Goal: Task Accomplishment & Management: Complete application form

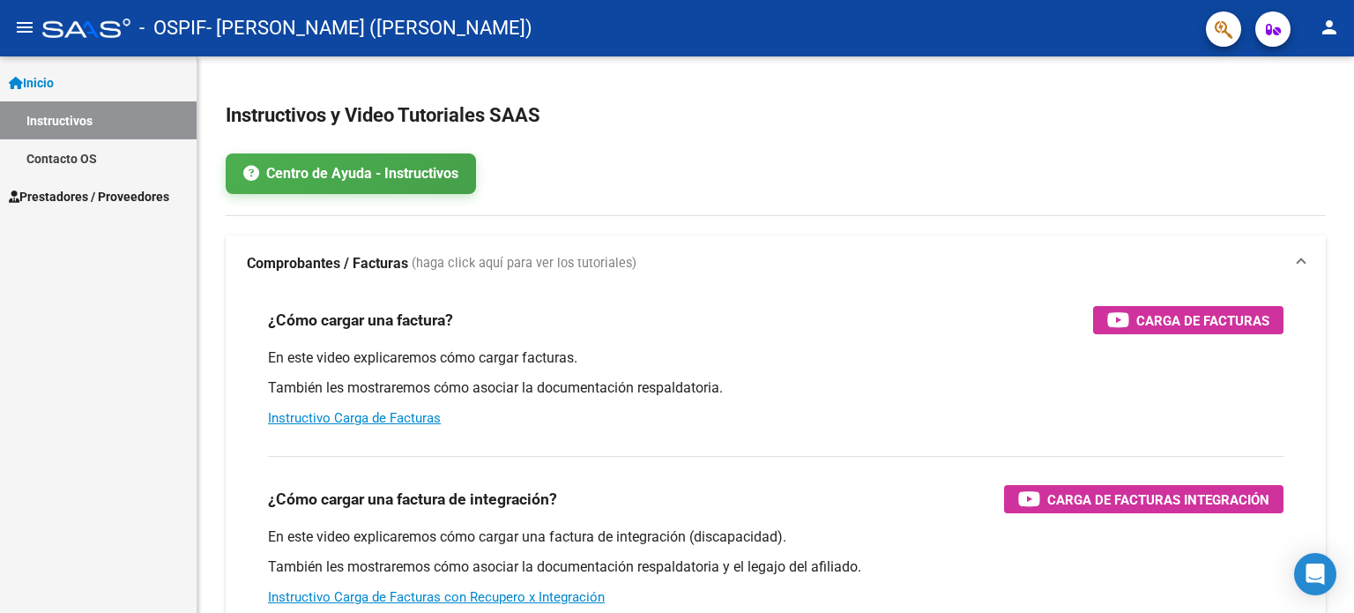
click at [118, 193] on span "Prestadores / Proveedores" at bounding box center [89, 196] width 160 height 19
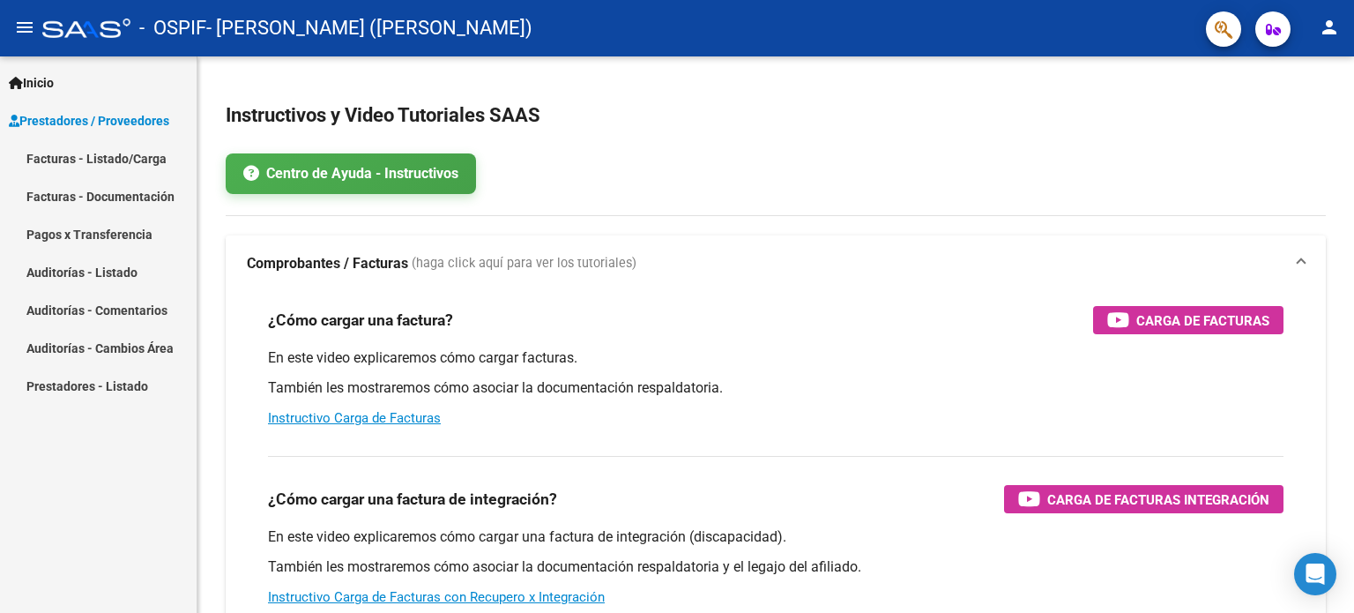
click at [102, 232] on link "Pagos x Transferencia" at bounding box center [98, 234] width 197 height 38
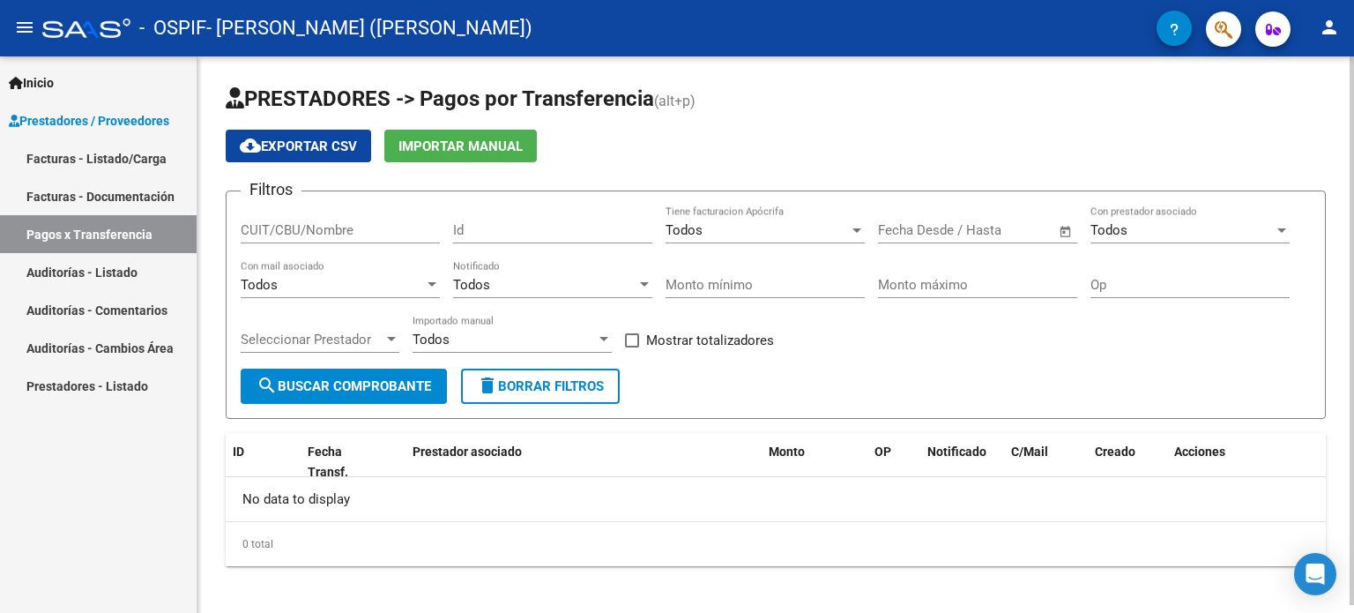
scroll to position [7, 0]
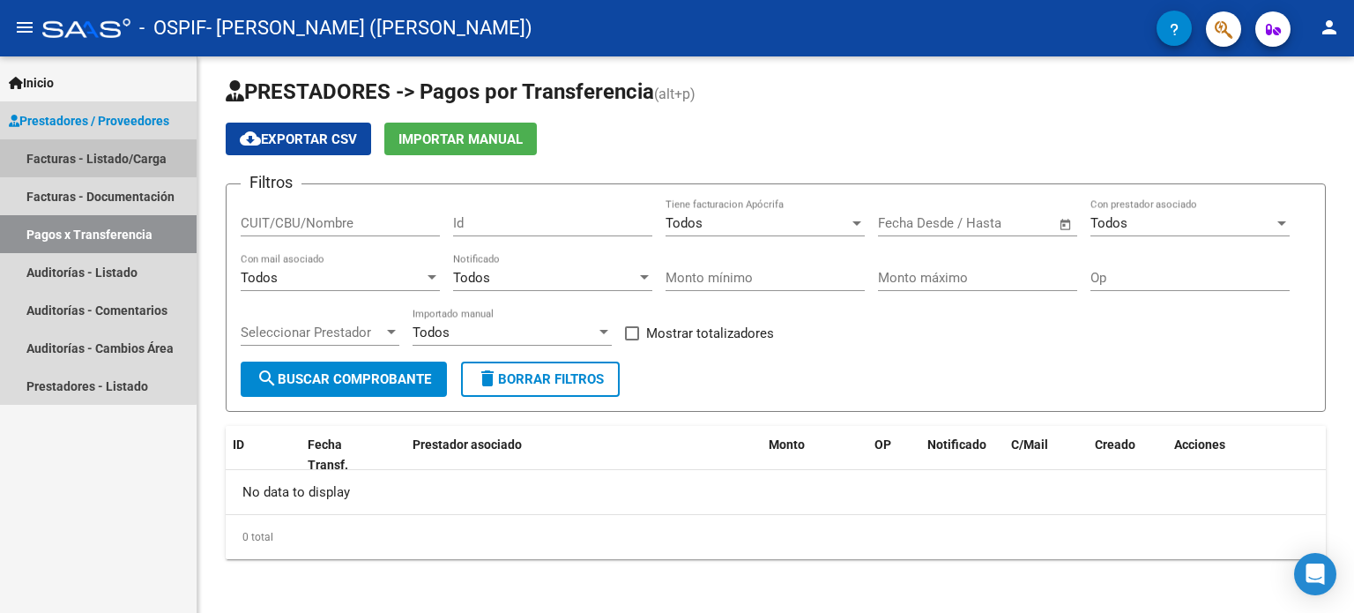
click at [78, 153] on link "Facturas - Listado/Carga" at bounding box center [98, 158] width 197 height 38
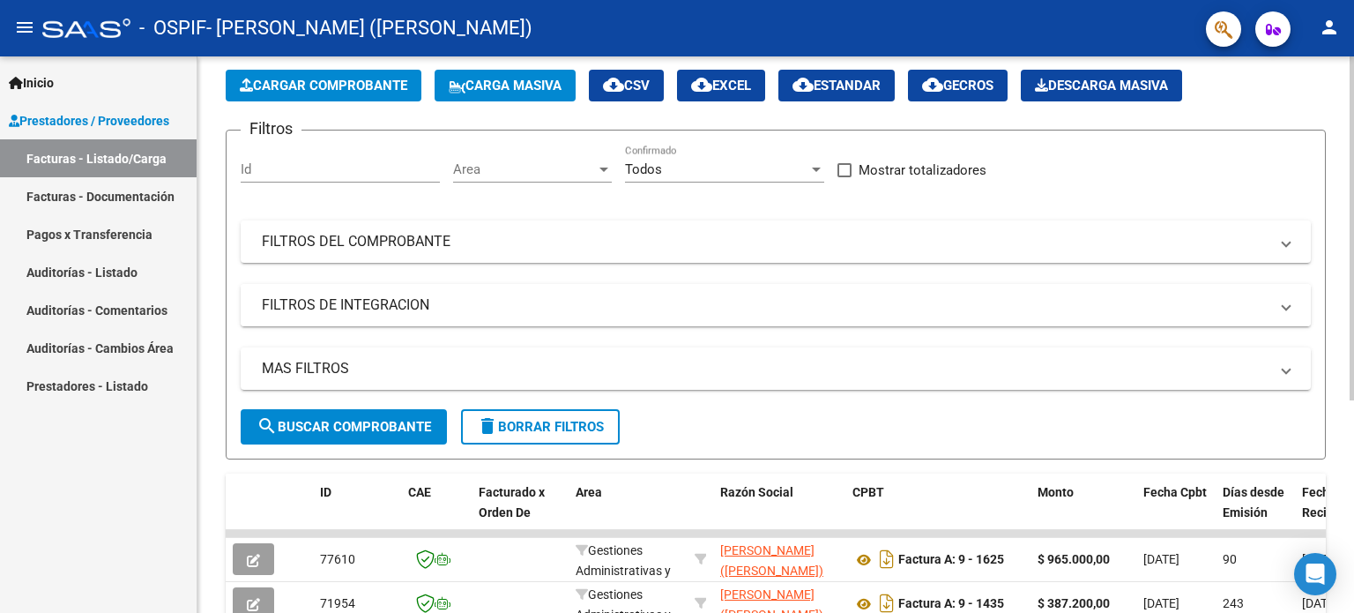
scroll to position [264, 0]
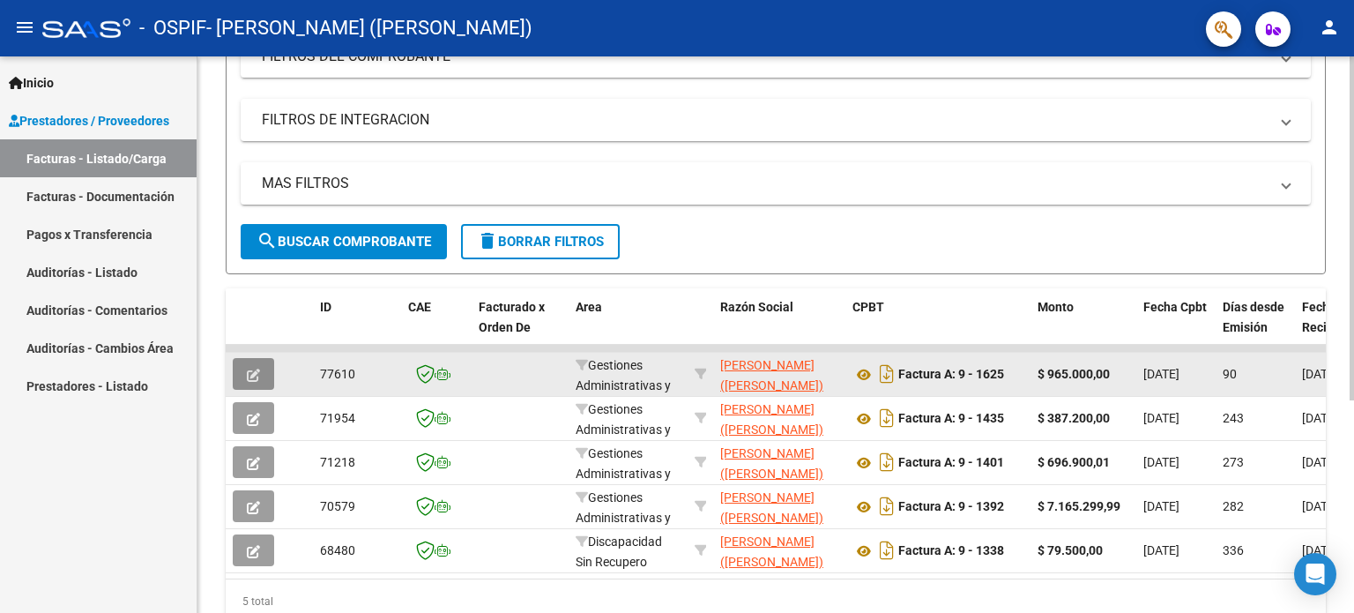
click at [255, 376] on icon "button" at bounding box center [253, 375] width 13 height 13
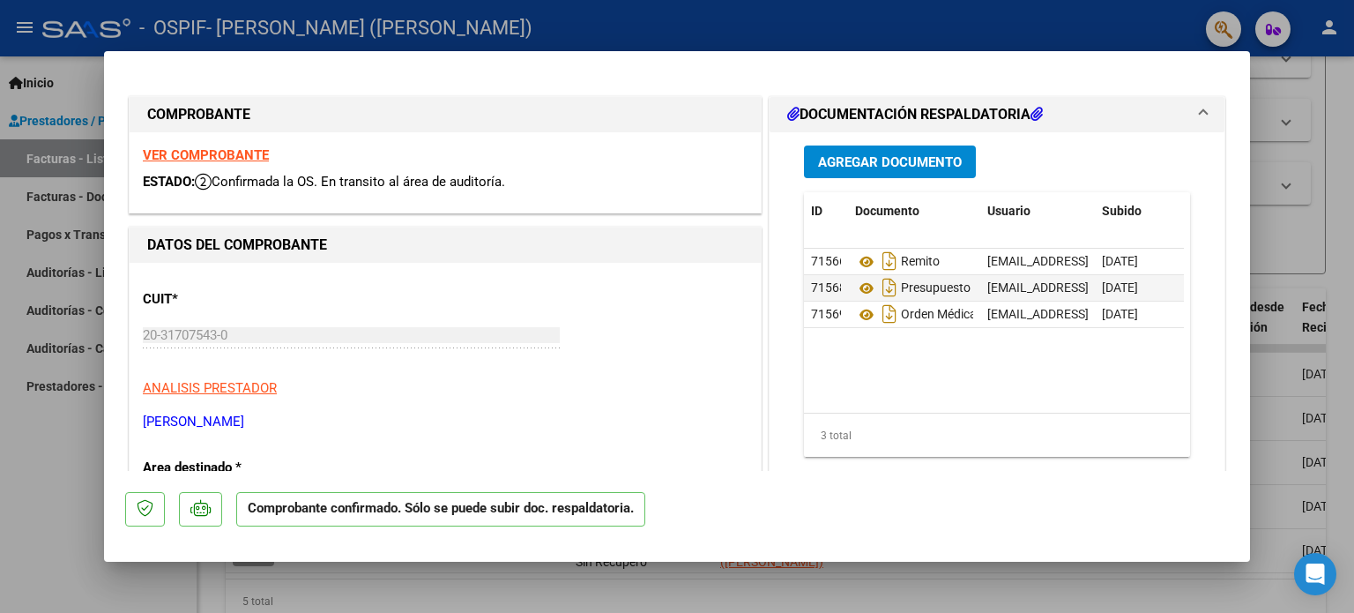
click at [1287, 98] on div at bounding box center [677, 306] width 1354 height 613
type input "$ 0,00"
